Goal: Transaction & Acquisition: Purchase product/service

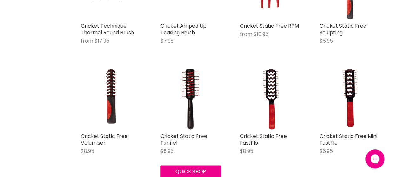
scroll to position [212, 0]
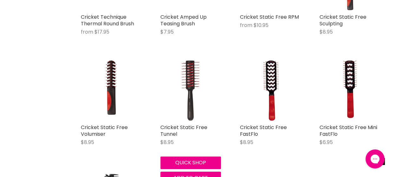
click at [188, 85] on img "Main content" at bounding box center [191, 90] width 40 height 61
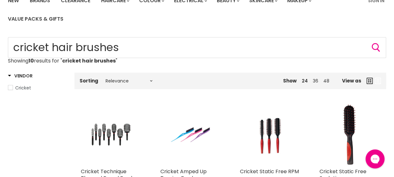
scroll to position [139, 0]
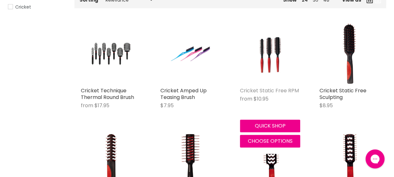
click at [268, 91] on link "Cricket Static Free RPM" at bounding box center [269, 90] width 59 height 7
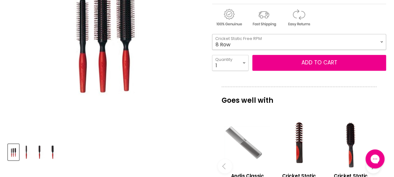
click at [380, 41] on select "8 Row 12 Row 12 Row XL" at bounding box center [299, 42] width 174 height 16
click at [212, 34] on select "8 Row 12 Row 12 Row XL" at bounding box center [299, 42] width 174 height 16
select select "12 Row XL"
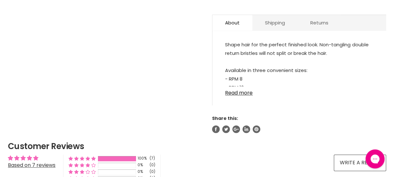
scroll to position [367, 0]
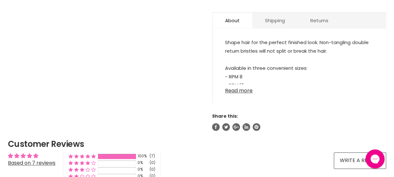
click at [237, 90] on link "Read more" at bounding box center [299, 89] width 148 height 10
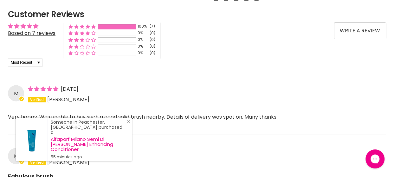
scroll to position [512, 0]
click at [128, 123] on line "Close Icon" at bounding box center [128, 121] width 3 height 3
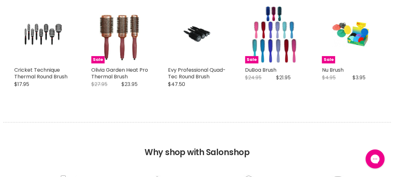
scroll to position [988, 0]
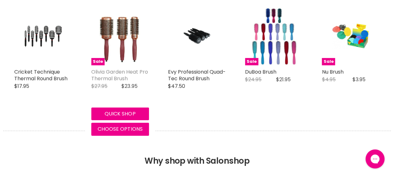
click at [120, 68] on link "Olivia Garden Heat Pro Thermal Brush" at bounding box center [119, 75] width 57 height 14
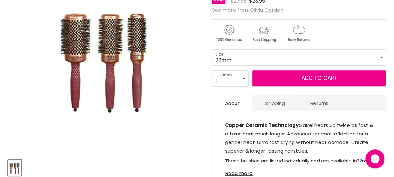
scroll to position [137, 0]
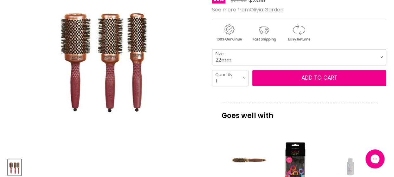
click at [381, 56] on select "22mm 32mm 42mm 52mm" at bounding box center [299, 57] width 174 height 16
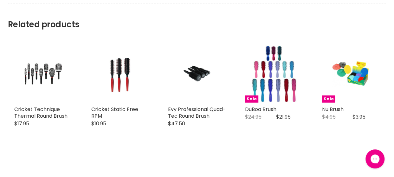
scroll to position [880, 0]
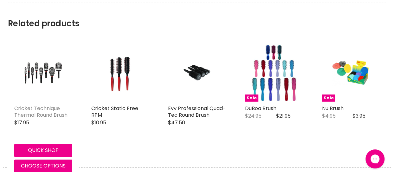
click at [55, 107] on link "Cricket Technique Thermal Round Brush" at bounding box center [40, 112] width 53 height 14
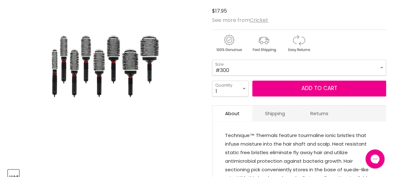
click at [119, 53] on img "Cricket Technique Thermal Round Brush image. Click or Scroll to Zoom." at bounding box center [105, 65] width 111 height 167
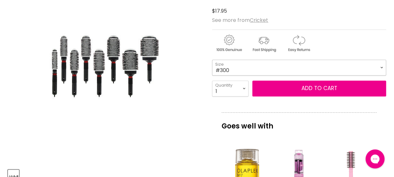
click at [380, 67] on select "#300 #310 #330 #350 #370 #390 #400 #450" at bounding box center [299, 68] width 174 height 16
click at [143, 129] on img "Cricket Technique Thermal Round Brush image. Click or Scroll to Zoom." at bounding box center [105, 65] width 111 height 167
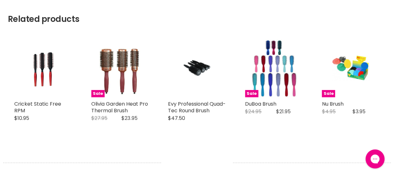
scroll to position [851, 0]
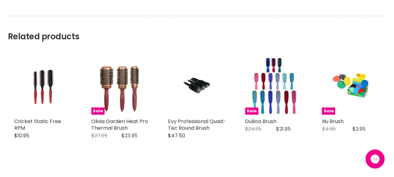
drag, startPoint x: 190, startPoint y: 83, endPoint x: 94, endPoint y: 150, distance: 116.6
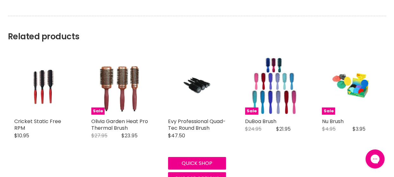
drag, startPoint x: 94, startPoint y: 150, endPoint x: 227, endPoint y: 50, distance: 165.8
click at [227, 50] on div "Evy Professional Quad-Tec Round Brush Evy Professional $47.50 The EVY PROFESSIO…" at bounding box center [197, 120] width 71 height 141
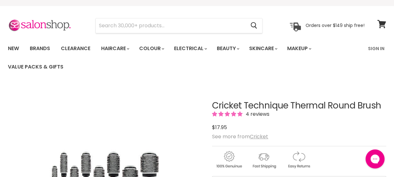
scroll to position [0, 0]
